Goal: Navigation & Orientation: Find specific page/section

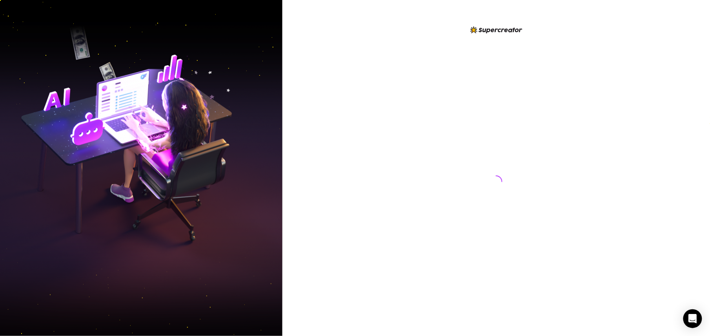
click at [395, 93] on div at bounding box center [495, 168] width 427 height 336
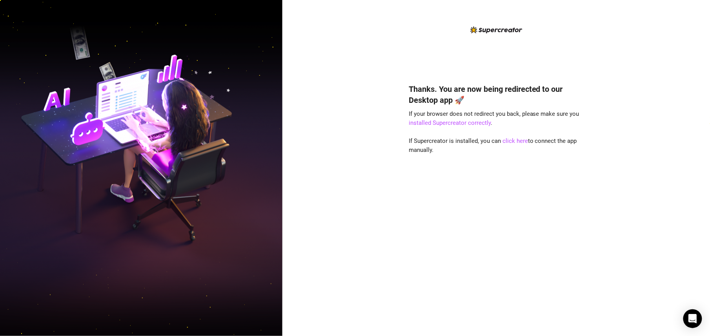
click at [182, 107] on img at bounding box center [141, 168] width 282 height 354
